Goal: Task Accomplishment & Management: Use online tool/utility

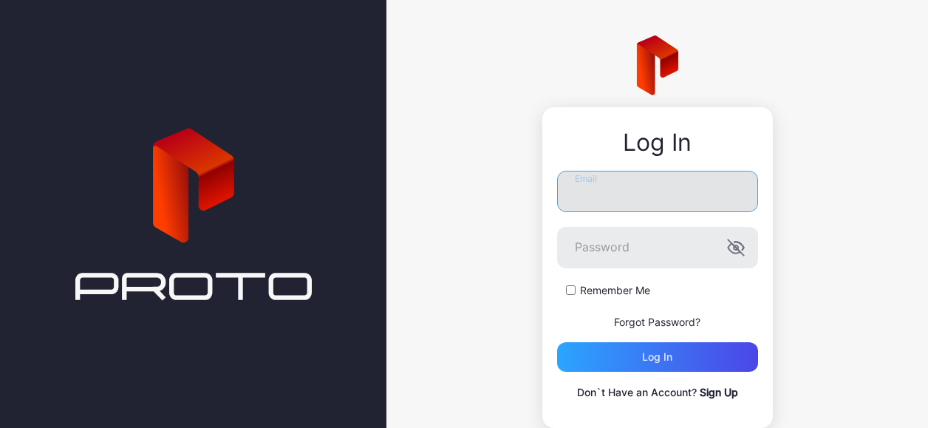
click at [597, 187] on input "Email" at bounding box center [657, 191] width 201 height 41
type input "**********"
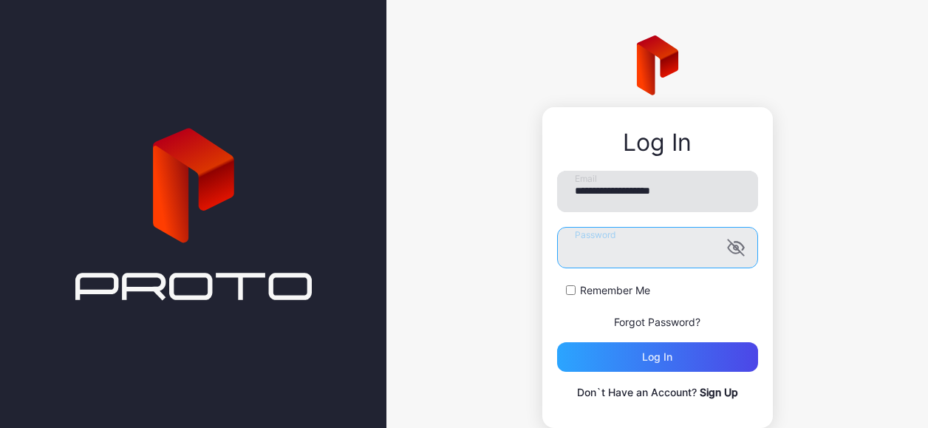
click at [557, 342] on button "Log in" at bounding box center [657, 357] width 201 height 30
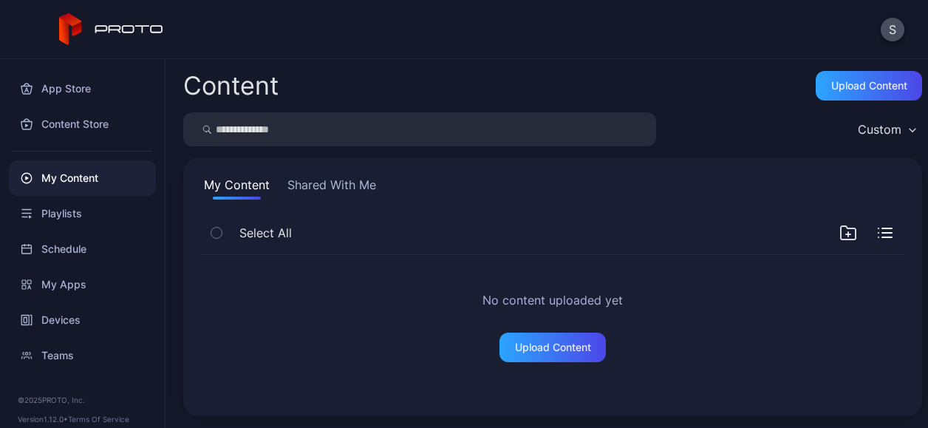
click at [301, 191] on button "Shared With Me" at bounding box center [331, 188] width 95 height 24
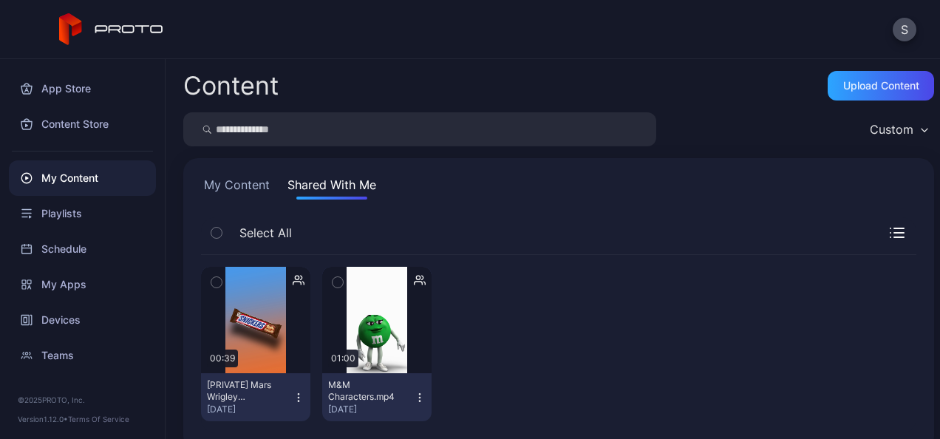
scroll to position [24, 0]
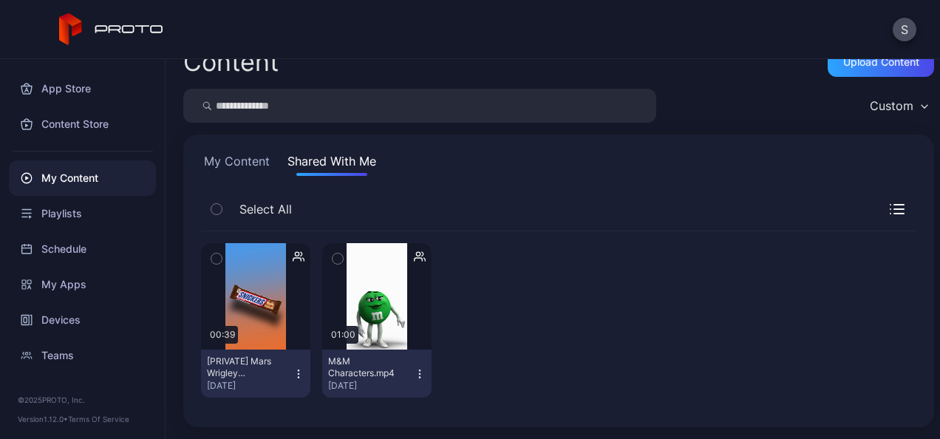
click at [219, 257] on icon "button" at bounding box center [216, 258] width 10 height 16
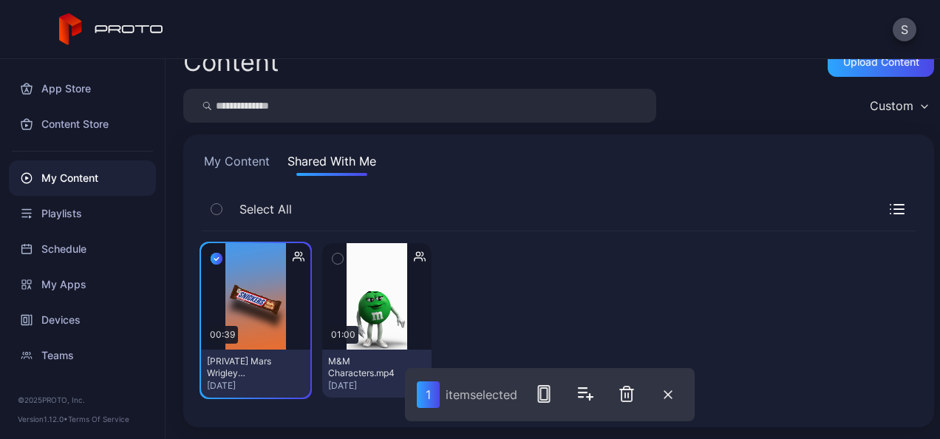
click at [337, 256] on icon "button" at bounding box center [337, 258] width 10 height 16
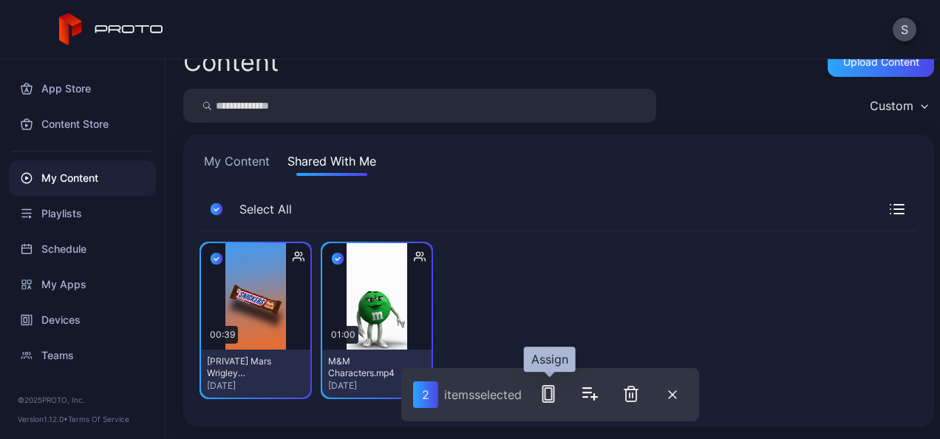
click at [554, 395] on icon "button" at bounding box center [548, 394] width 18 height 18
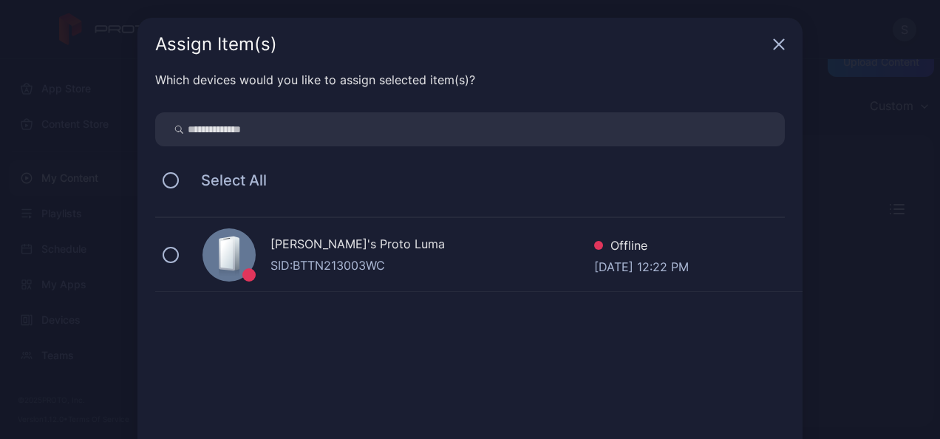
click at [779, 44] on div "Assign Item(s)" at bounding box center [469, 44] width 665 height 53
click at [774, 44] on icon "button" at bounding box center [779, 45] width 10 height 10
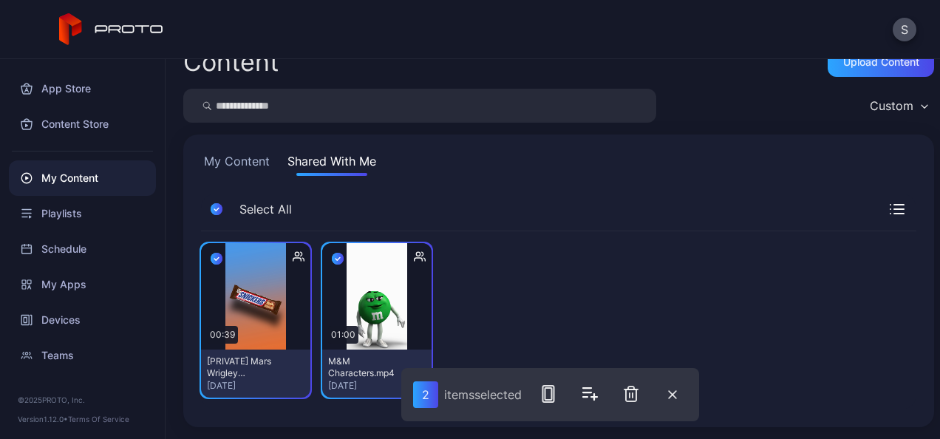
click at [892, 105] on div "Custom" at bounding box center [892, 105] width 44 height 15
click at [704, 81] on div "Content Upload Content Custom My Content Shared With Me Select All Preview 00:3…" at bounding box center [553, 249] width 774 height 380
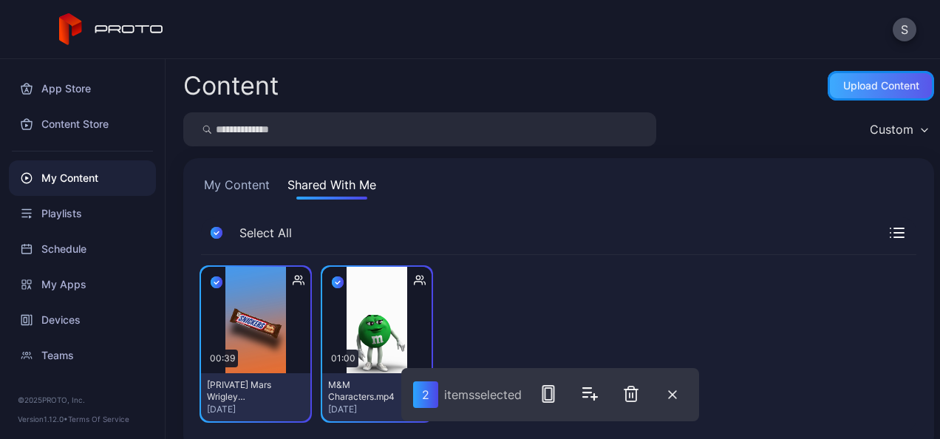
click at [857, 92] on div "Upload Content" at bounding box center [881, 86] width 106 height 30
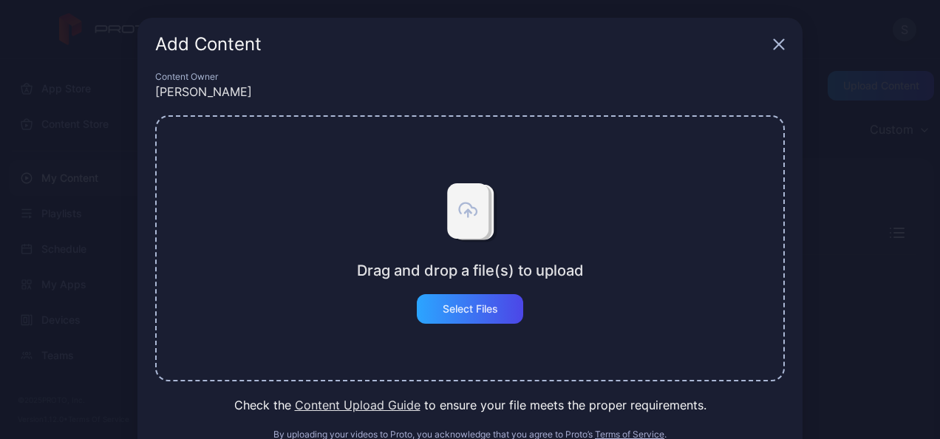
click at [773, 38] on icon "button" at bounding box center [779, 44] width 12 height 12
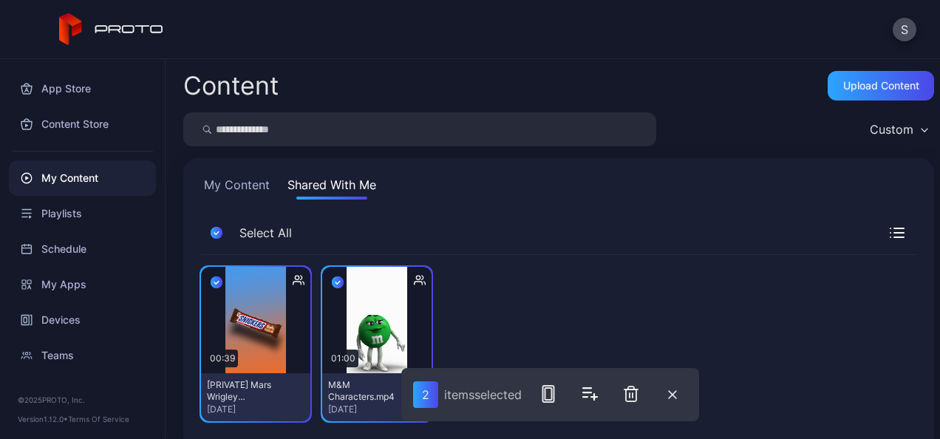
click at [333, 282] on icon "button" at bounding box center [338, 282] width 12 height 16
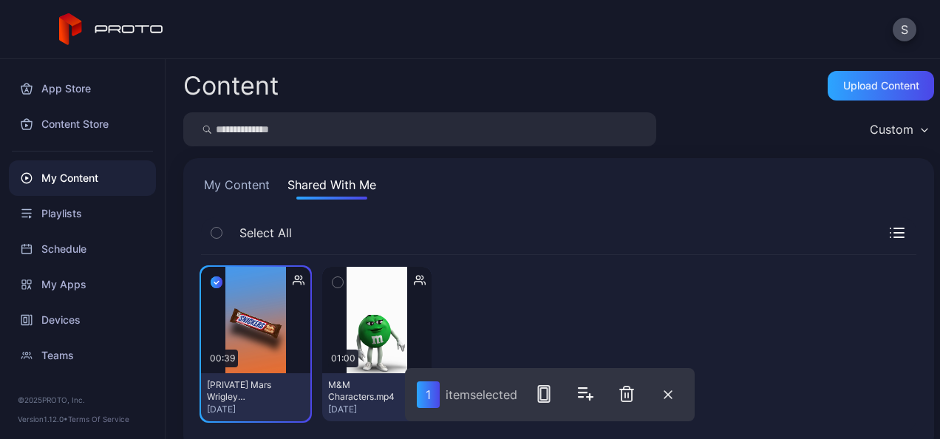
click at [216, 282] on icon "button" at bounding box center [216, 283] width 4 height 3
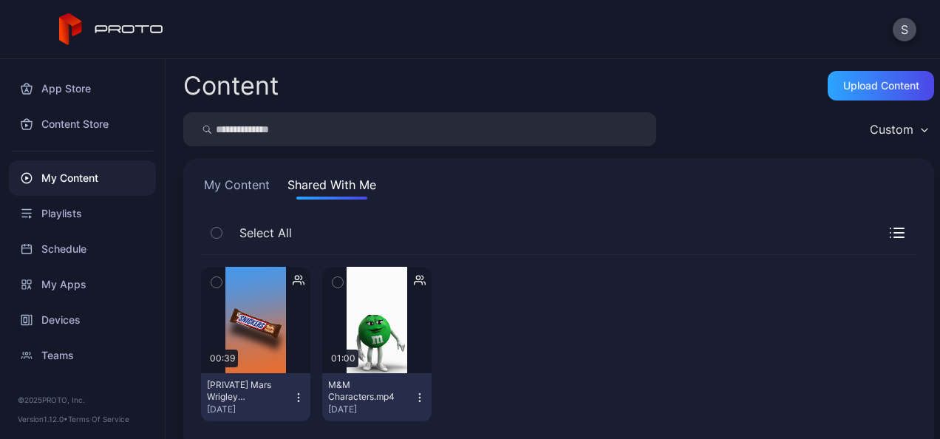
click at [296, 282] on icon "button" at bounding box center [297, 283] width 8 height 3
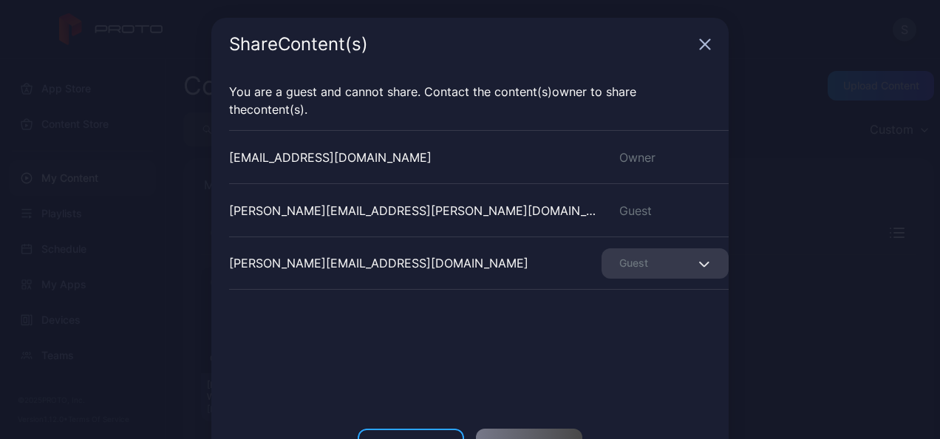
click at [609, 203] on div "Guest" at bounding box center [664, 211] width 127 height 18
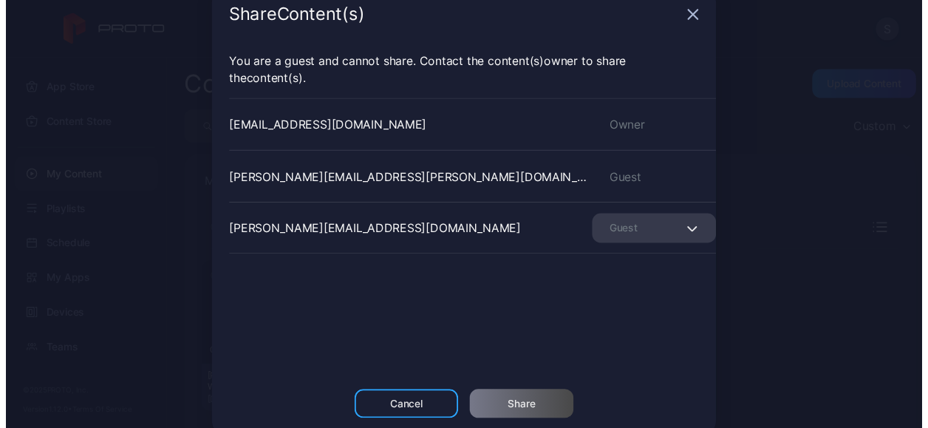
scroll to position [55, 0]
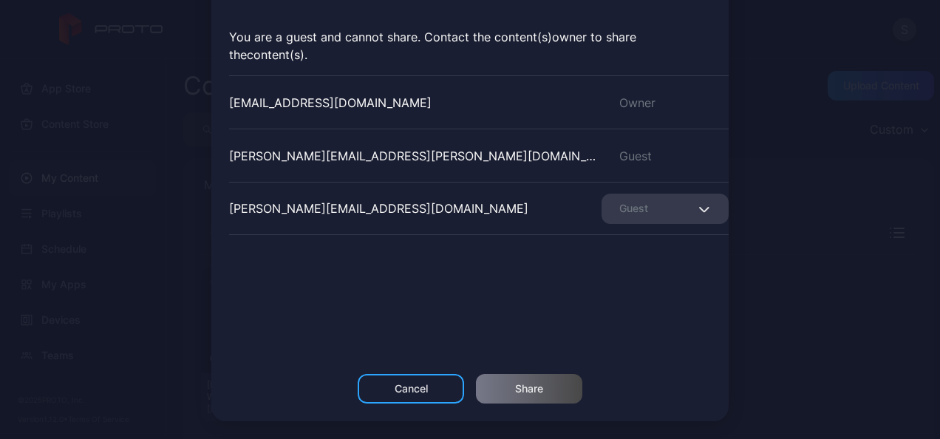
click at [698, 210] on icon "button" at bounding box center [703, 209] width 11 height 6
click at [510, 288] on div "[EMAIL_ADDRESS][DOMAIN_NAME] Owner [PERSON_NAME][DOMAIN_NAME][EMAIL_ADDRESS][PE…" at bounding box center [478, 186] width 499 height 222
